Goal: Ask a question

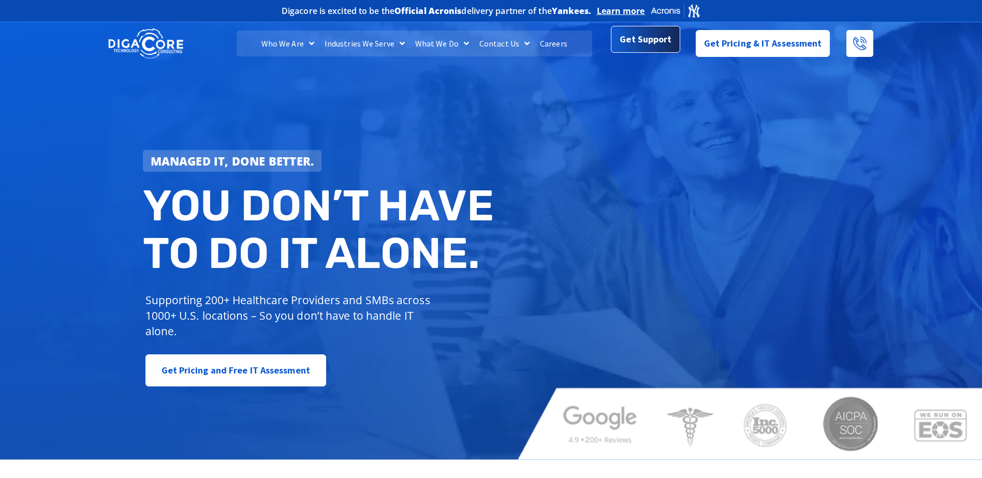
click at [672, 43] on link "Get Support" at bounding box center [645, 39] width 69 height 27
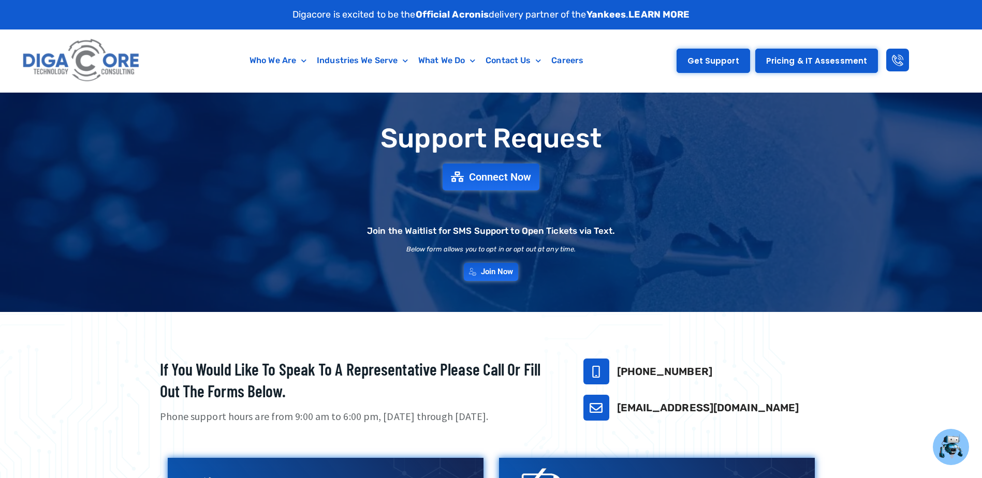
click at [730, 55] on link "Get Support" at bounding box center [712, 61] width 73 height 24
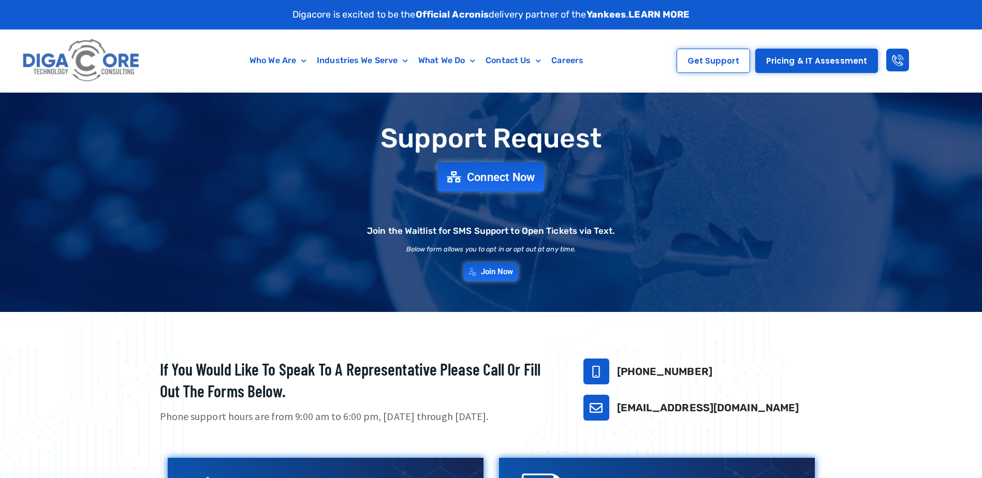
click at [492, 175] on span "Connect Now" at bounding box center [501, 176] width 68 height 11
